Goal: Find specific page/section: Find specific page/section

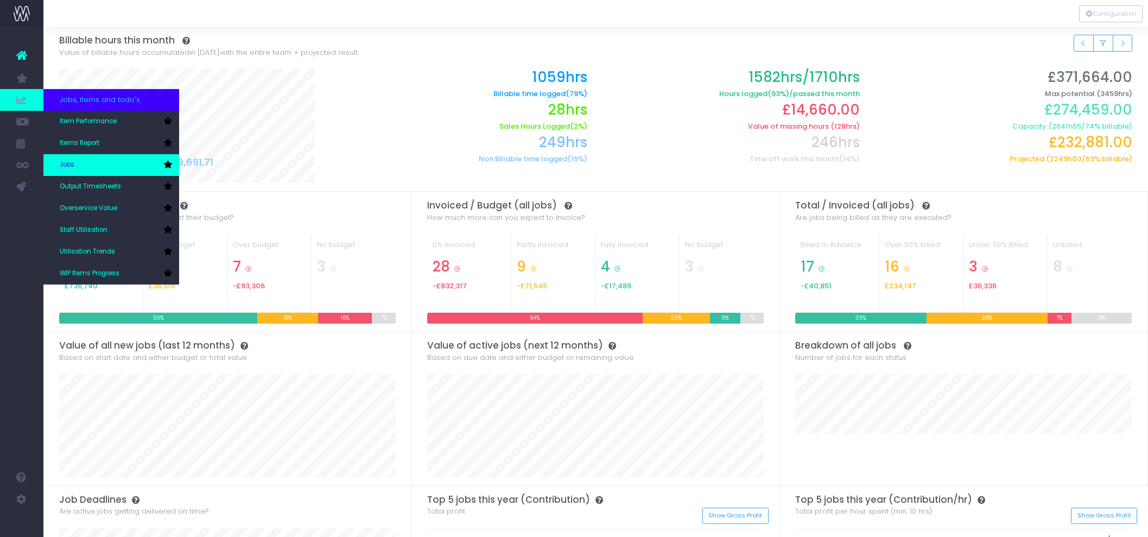
click at [68, 160] on span "Jobs" at bounding box center [67, 165] width 15 height 10
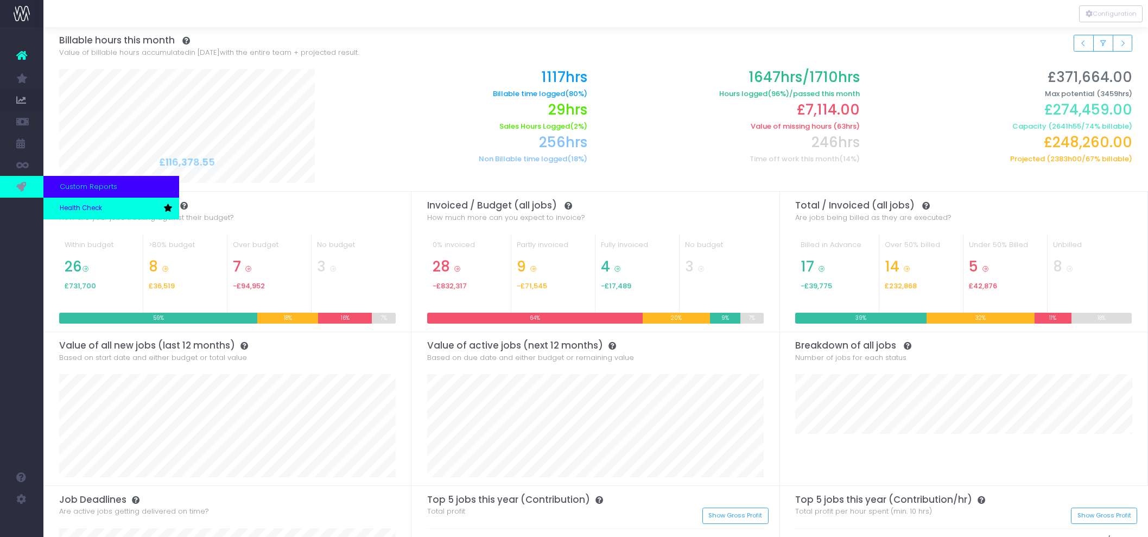
click at [74, 203] on link "Health Check" at bounding box center [111, 209] width 136 height 22
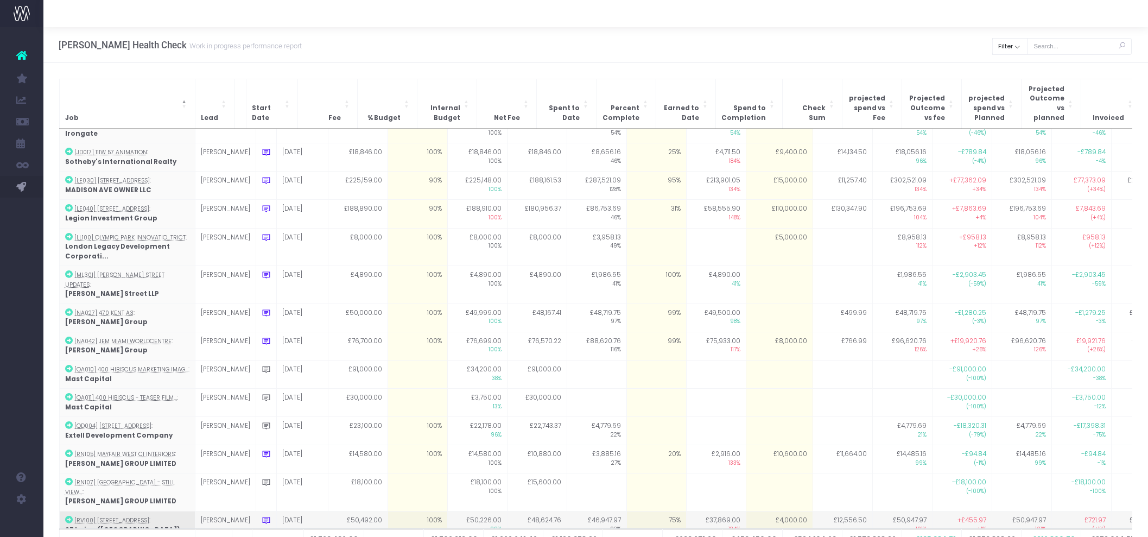
scroll to position [759, 0]
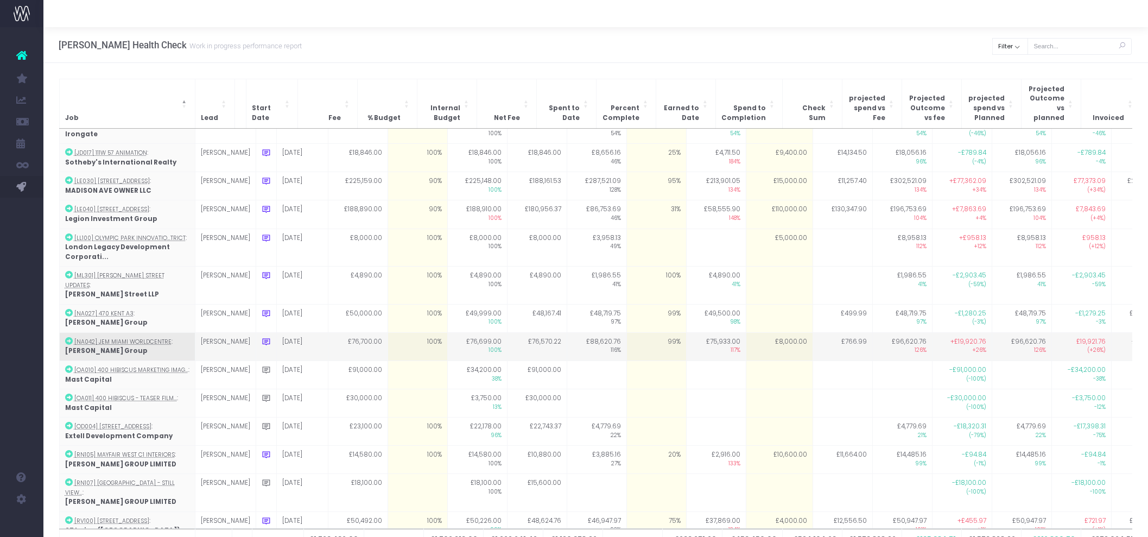
click at [932, 332] on td "+£19,920.76 +26%" at bounding box center [962, 346] width 60 height 28
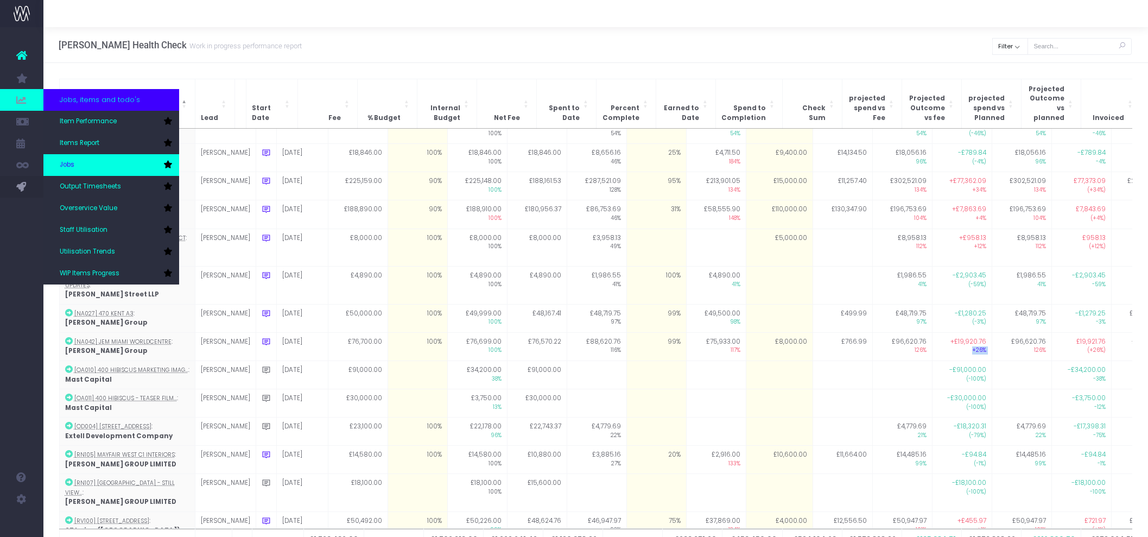
click at [80, 165] on link "Jobs" at bounding box center [111, 165] width 136 height 22
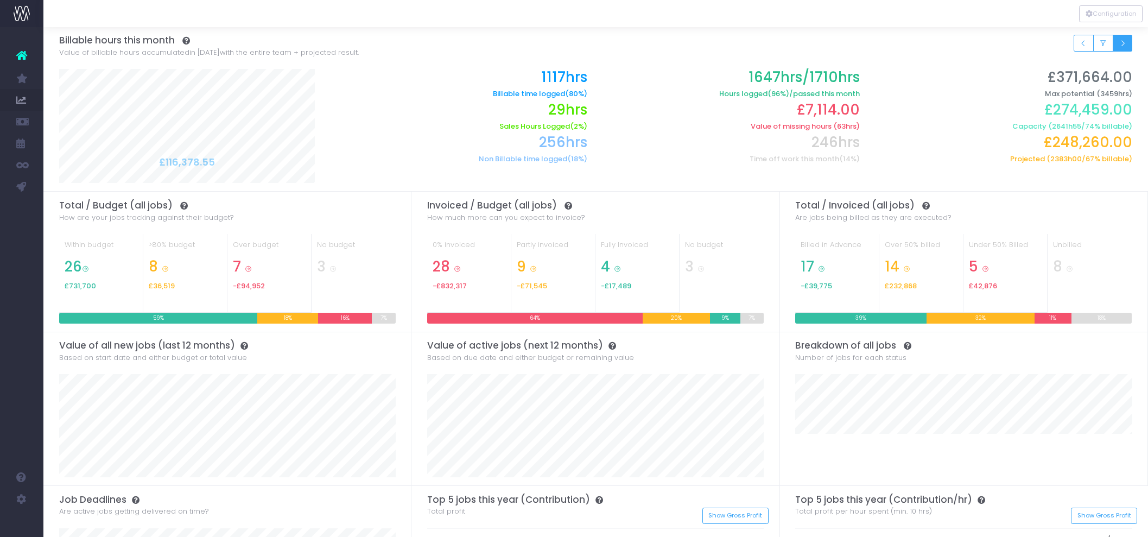
click at [1117, 39] on button "Small button group" at bounding box center [1123, 43] width 20 height 17
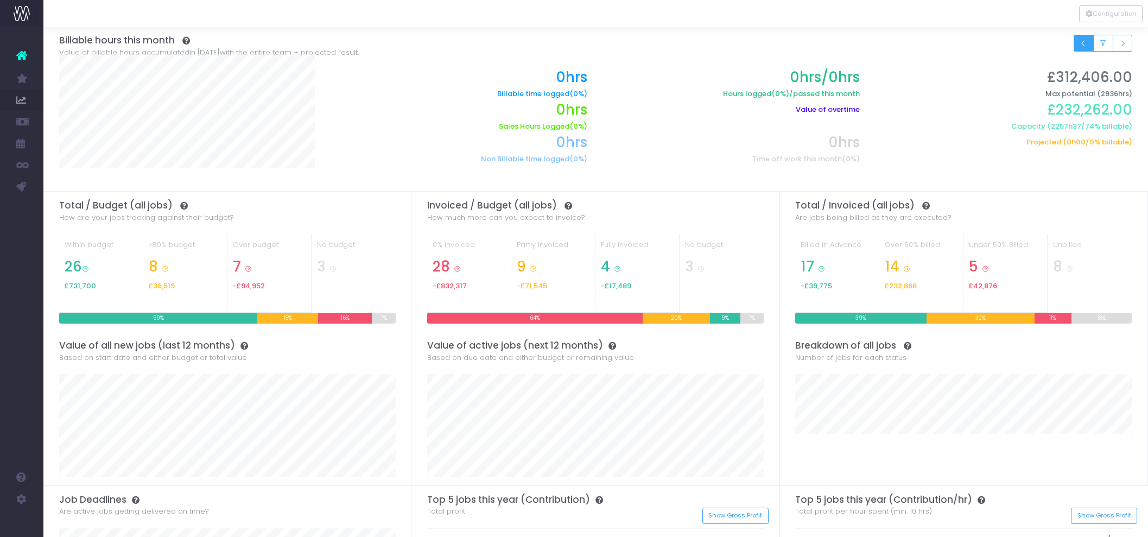
click at [1090, 43] on button "Small button group" at bounding box center [1084, 43] width 20 height 17
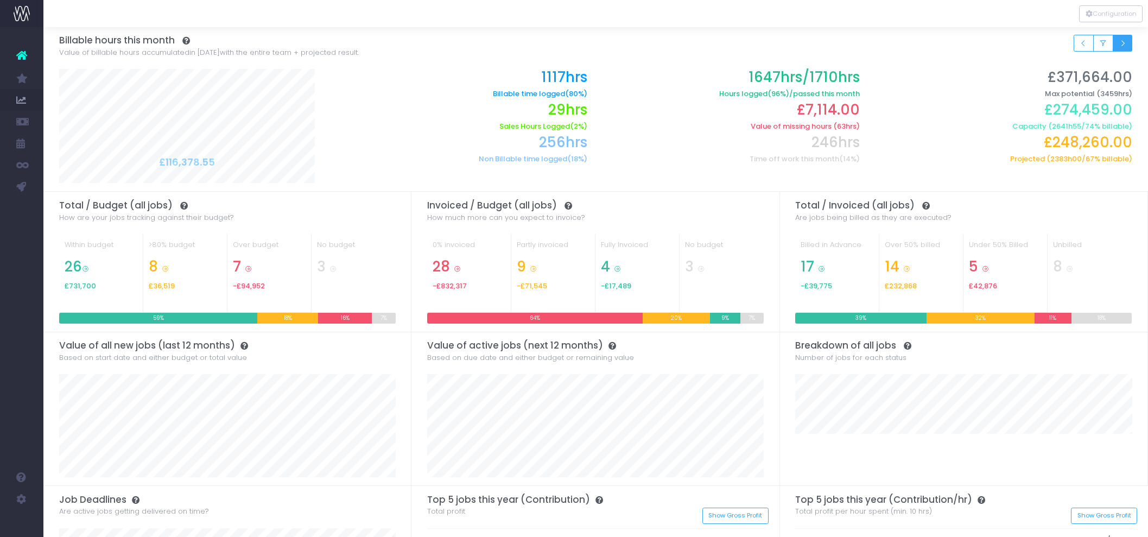
click at [1131, 40] on button "Small button group" at bounding box center [1123, 43] width 20 height 17
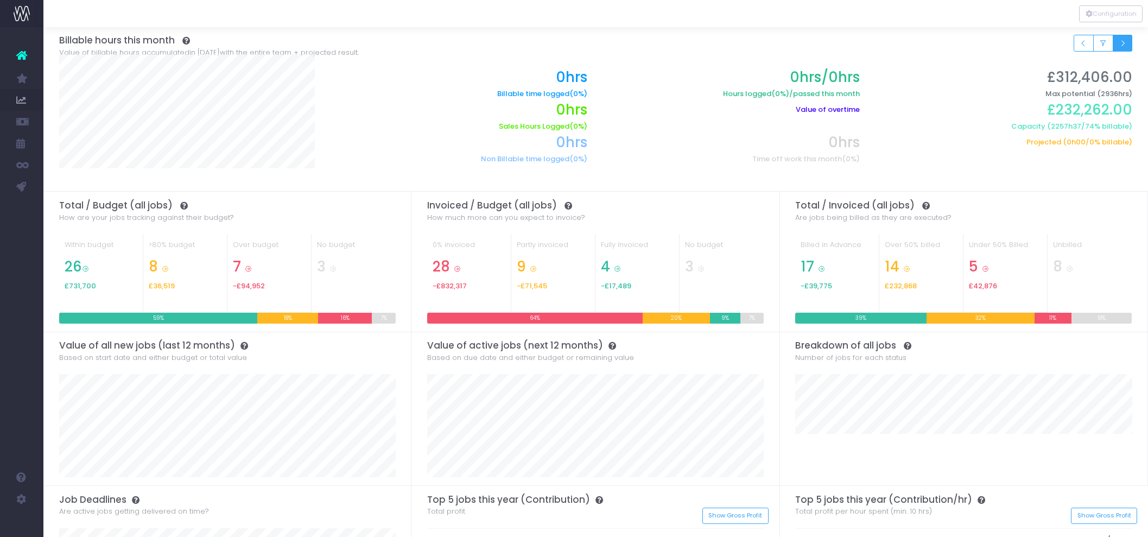
click at [1117, 42] on button "Small button group" at bounding box center [1123, 43] width 20 height 17
